Goal: Task Accomplishment & Management: Manage account settings

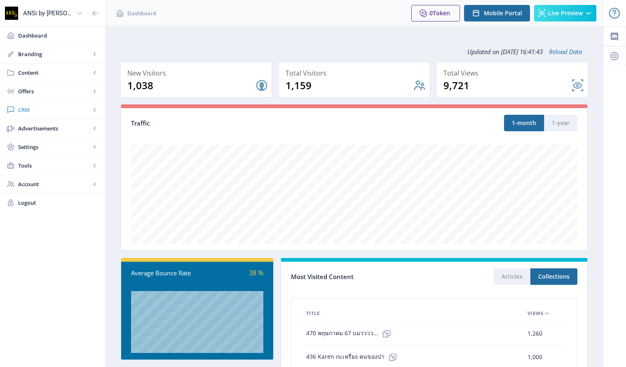
click at [25, 111] on span "CRM" at bounding box center [54, 110] width 73 height 8
click at [37, 127] on span "Readers" at bounding box center [61, 128] width 71 height 8
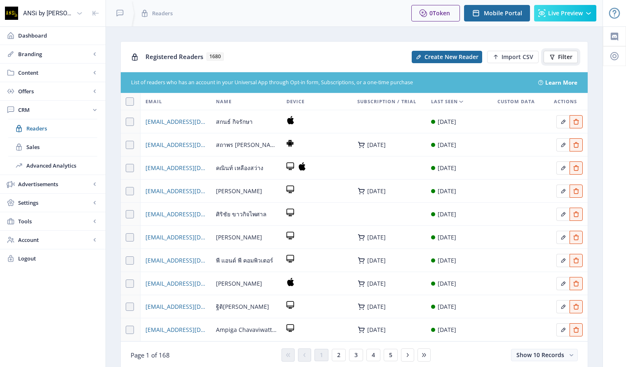
click at [559, 57] on span "Filter" at bounding box center [565, 57] width 14 height 7
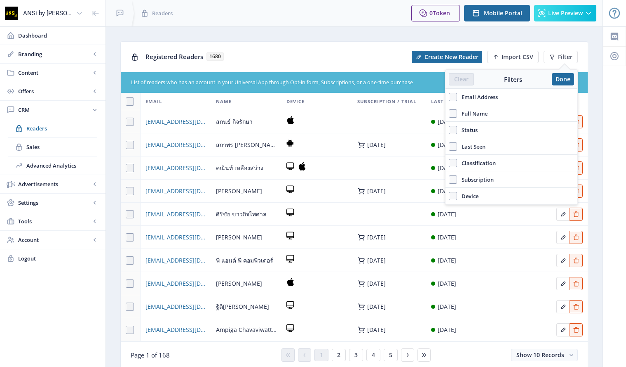
click at [485, 94] on span "Email Address" at bounding box center [477, 97] width 41 height 10
click at [449, 96] on input "Email Address" at bounding box center [449, 96] width 0 height 0
click at [550, 96] on label "Email Address" at bounding box center [511, 97] width 125 height 10
click at [449, 96] on input "Email Address" at bounding box center [449, 96] width 0 height 0
click at [506, 96] on label "Email Address" at bounding box center [511, 97] width 125 height 10
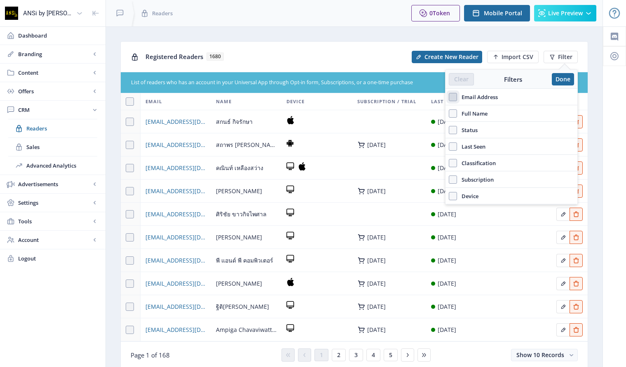
click at [449, 96] on input "Email Address" at bounding box center [449, 96] width 0 height 0
checkbox input "true"
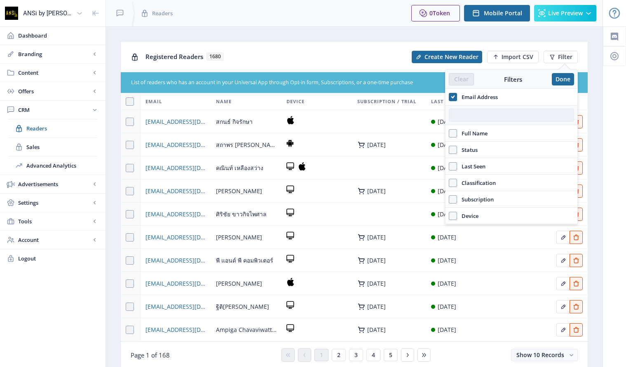
click at [468, 117] on input "text" at bounding box center [511, 114] width 125 height 13
paste input "[EMAIL_ADDRESS][DOMAIN_NAME]"
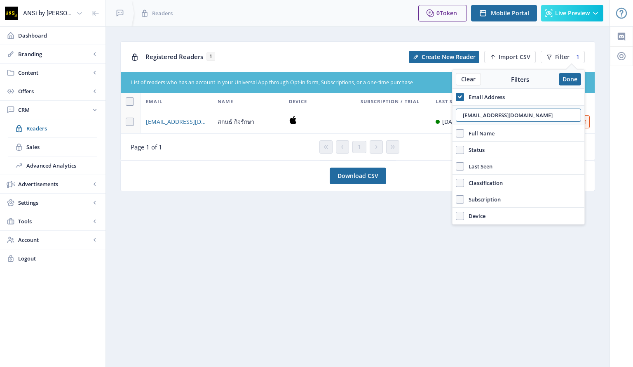
type input "[EMAIL_ADDRESS][DOMAIN_NAME]"
click at [261, 143] on div "Page 1 of 1" at bounding box center [224, 147] width 186 height 8
click at [567, 77] on button "Done" at bounding box center [570, 79] width 22 height 12
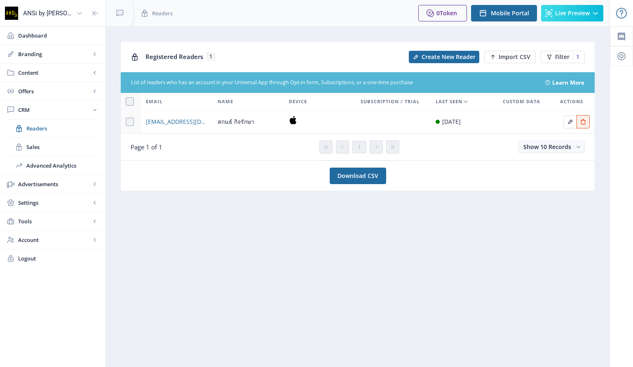
click at [543, 118] on td at bounding box center [526, 121] width 57 height 23
click at [555, 55] on button "Filter 1" at bounding box center [563, 57] width 44 height 12
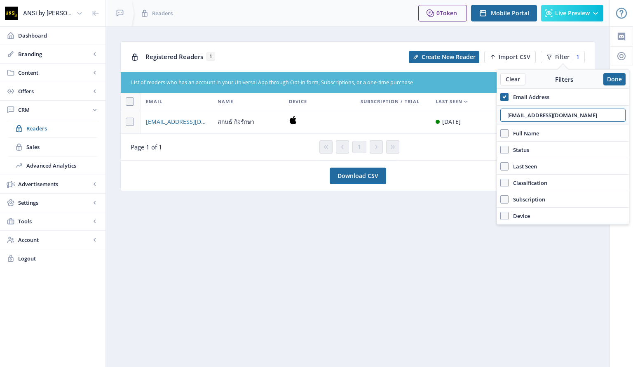
drag, startPoint x: 587, startPoint y: 117, endPoint x: 474, endPoint y: 113, distance: 112.6
click at [475, 113] on nb-layout "ANSi by Sarakadee Dashboard Branding App Appearance Brand Brief Pages SEO Web C…" at bounding box center [316, 183] width 633 height 367
paste input "peerapon.heng@hot"
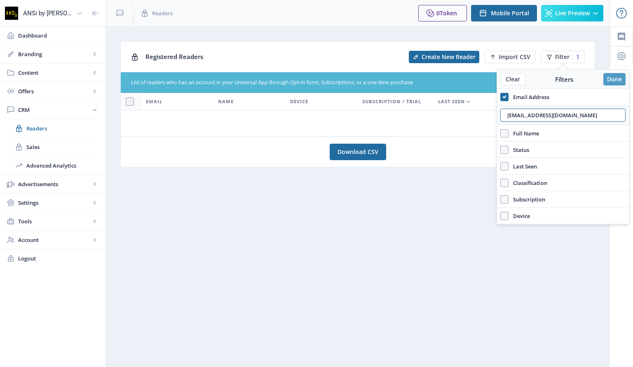
type input "[EMAIL_ADDRESS][DOMAIN_NAME]"
click at [613, 75] on button "Done" at bounding box center [615, 79] width 22 height 12
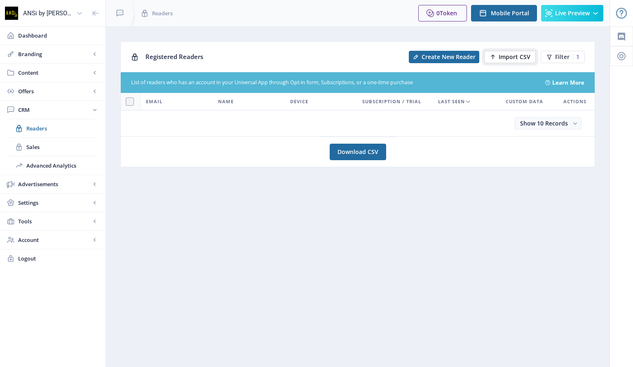
click at [514, 52] on button "Import CSV" at bounding box center [510, 57] width 52 height 12
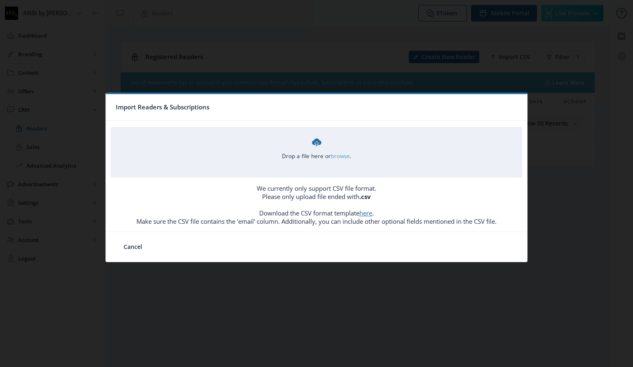
click at [0, 0] on link "browse" at bounding box center [0, 0] width 0 height 0
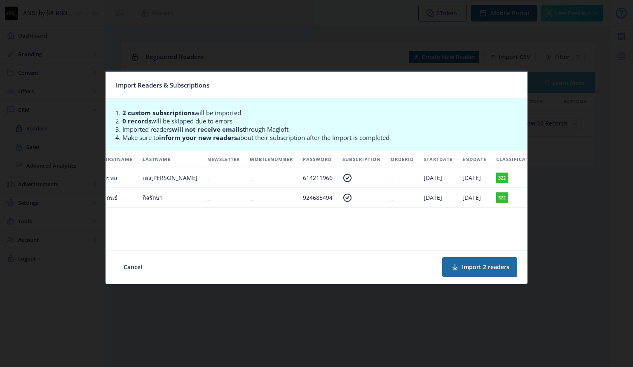
scroll to position [0, 167]
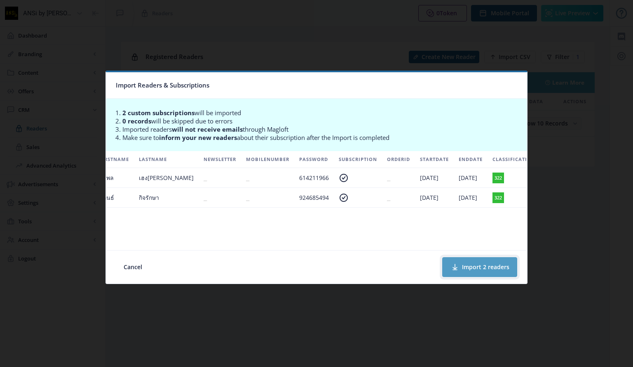
click at [487, 268] on button "Import 2 readers" at bounding box center [479, 267] width 75 height 20
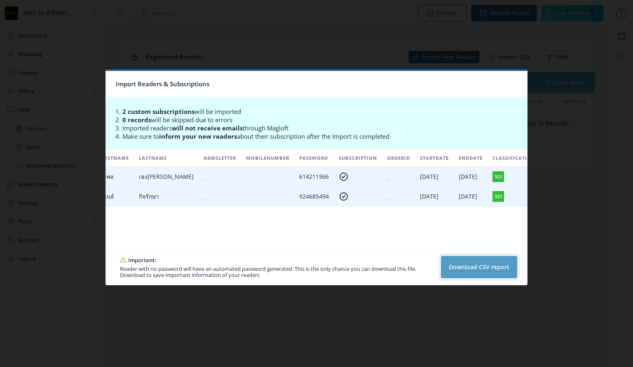
click at [490, 267] on button "Download CSV report" at bounding box center [479, 267] width 76 height 22
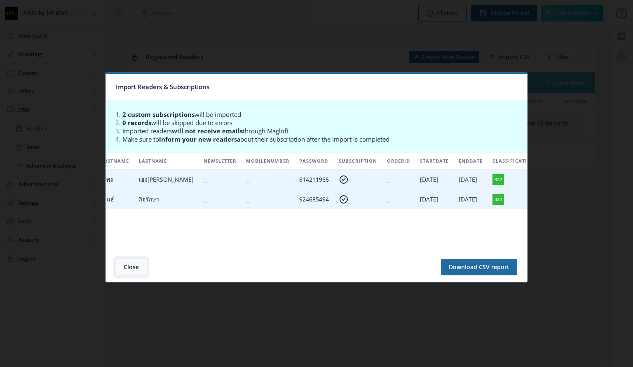
click at [128, 266] on button "Close" at bounding box center [131, 267] width 31 height 16
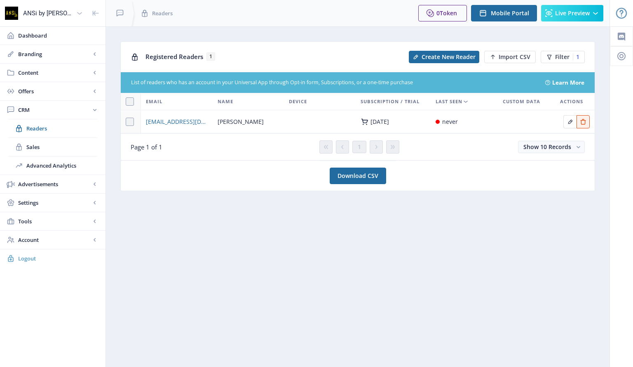
click at [23, 259] on span "Logout" at bounding box center [58, 258] width 81 height 8
